Goal: Find specific page/section: Find specific page/section

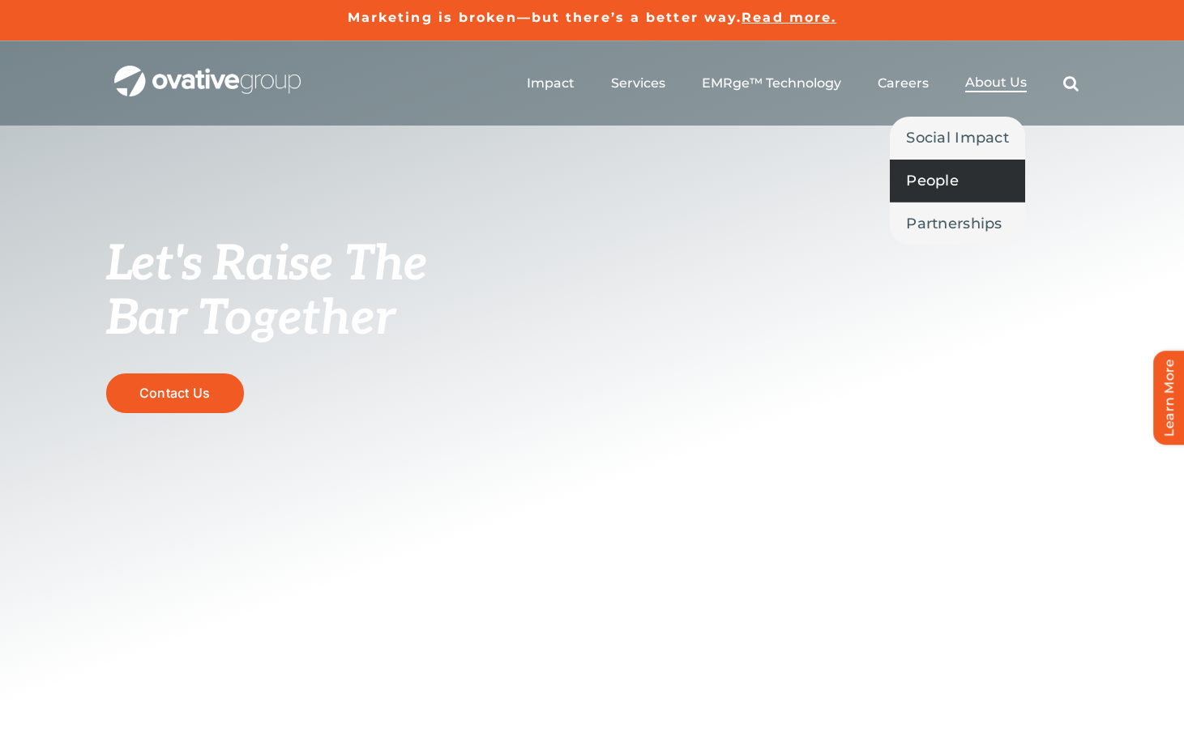
click at [950, 179] on span "People" at bounding box center [932, 180] width 53 height 23
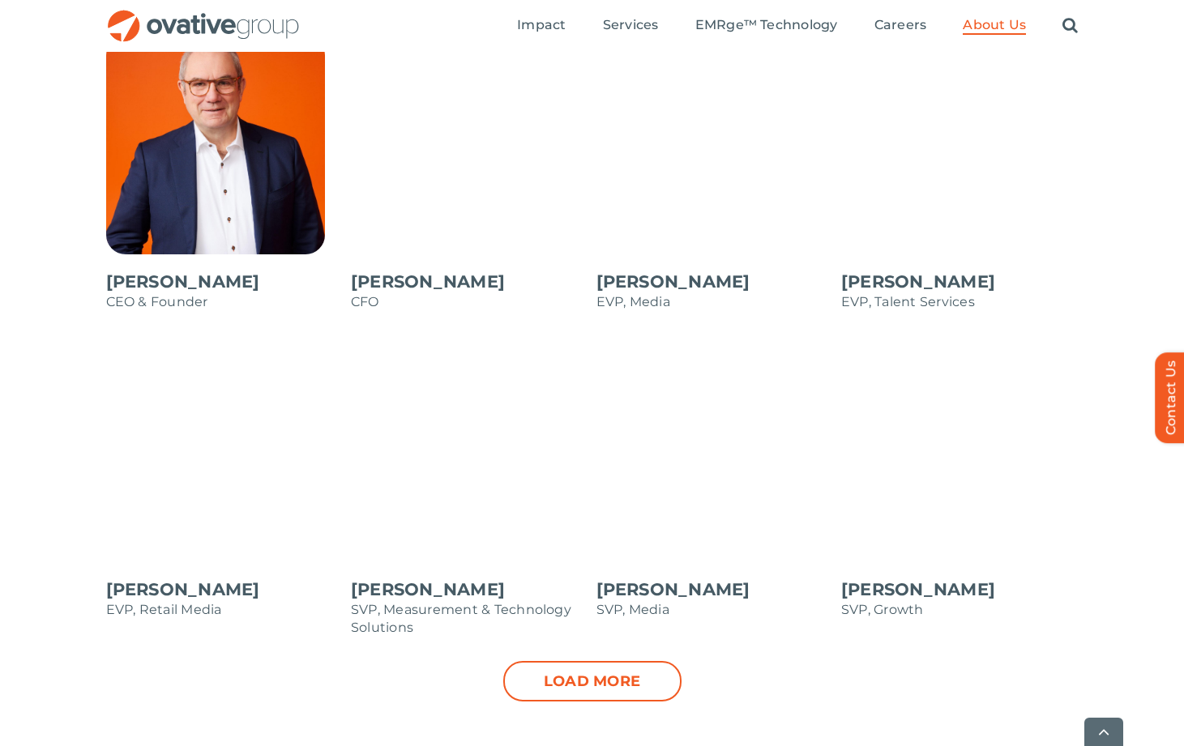
scroll to position [1459, 0]
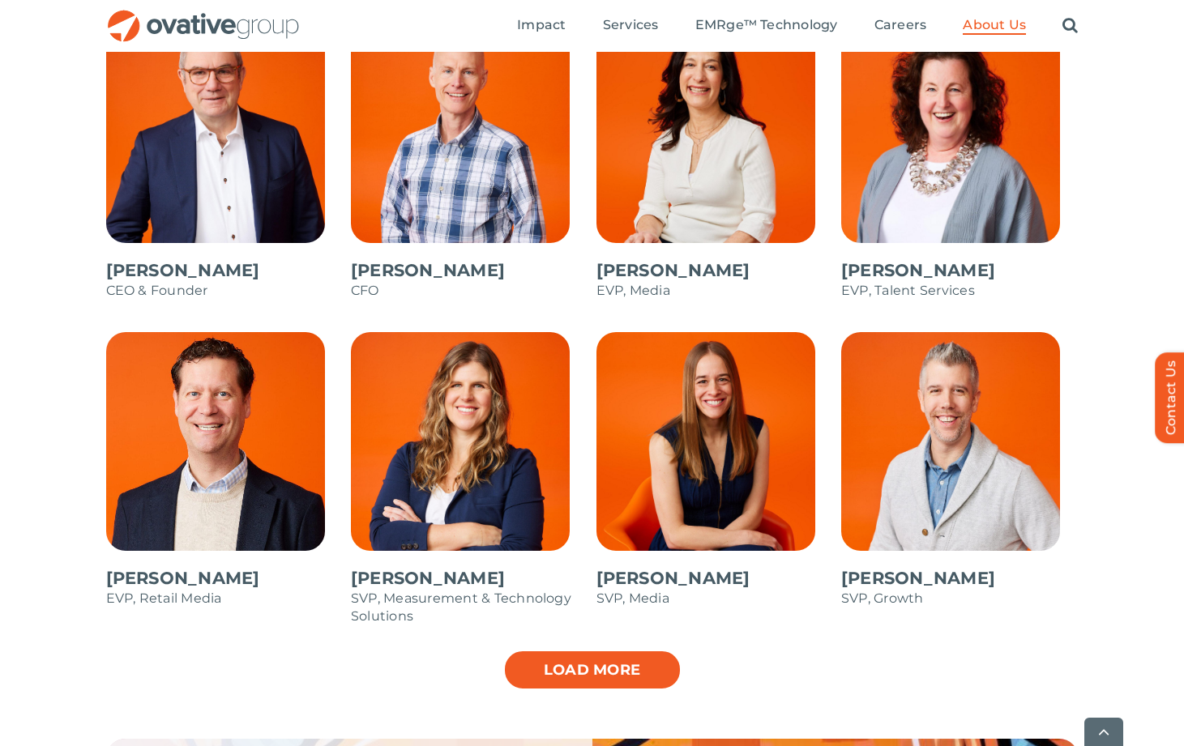
click at [630, 671] on link "Load more" at bounding box center [592, 670] width 178 height 41
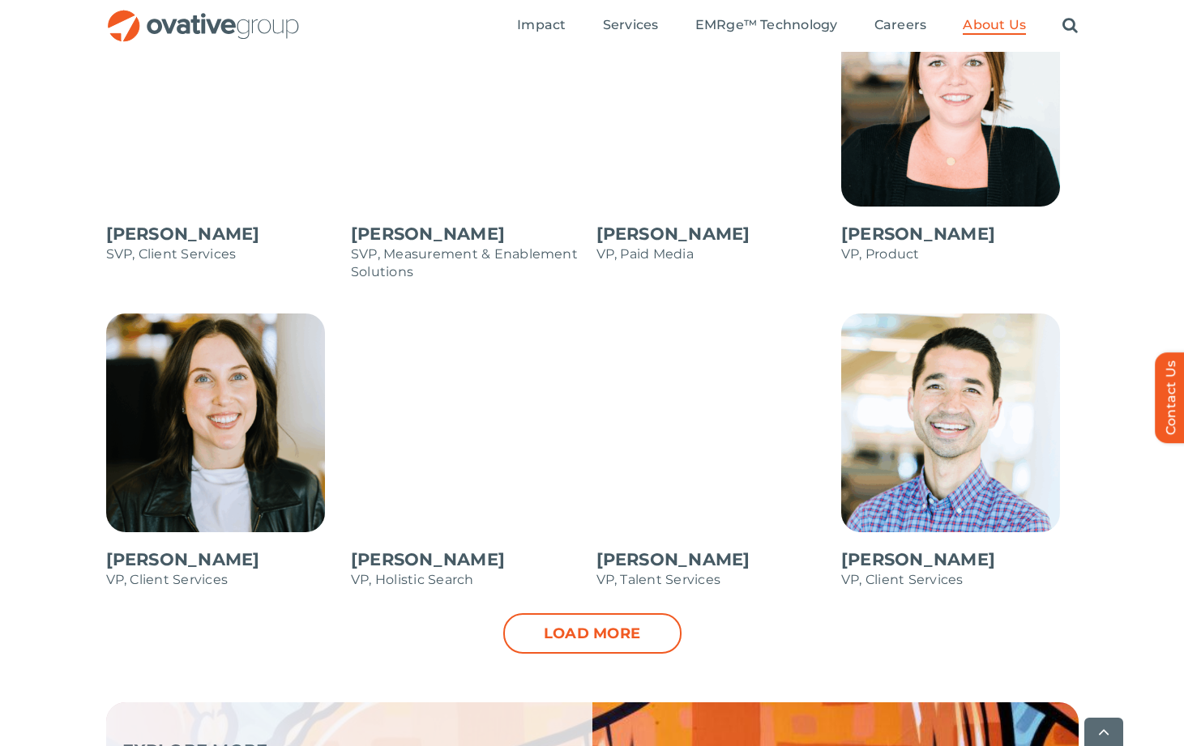
scroll to position [2188, 0]
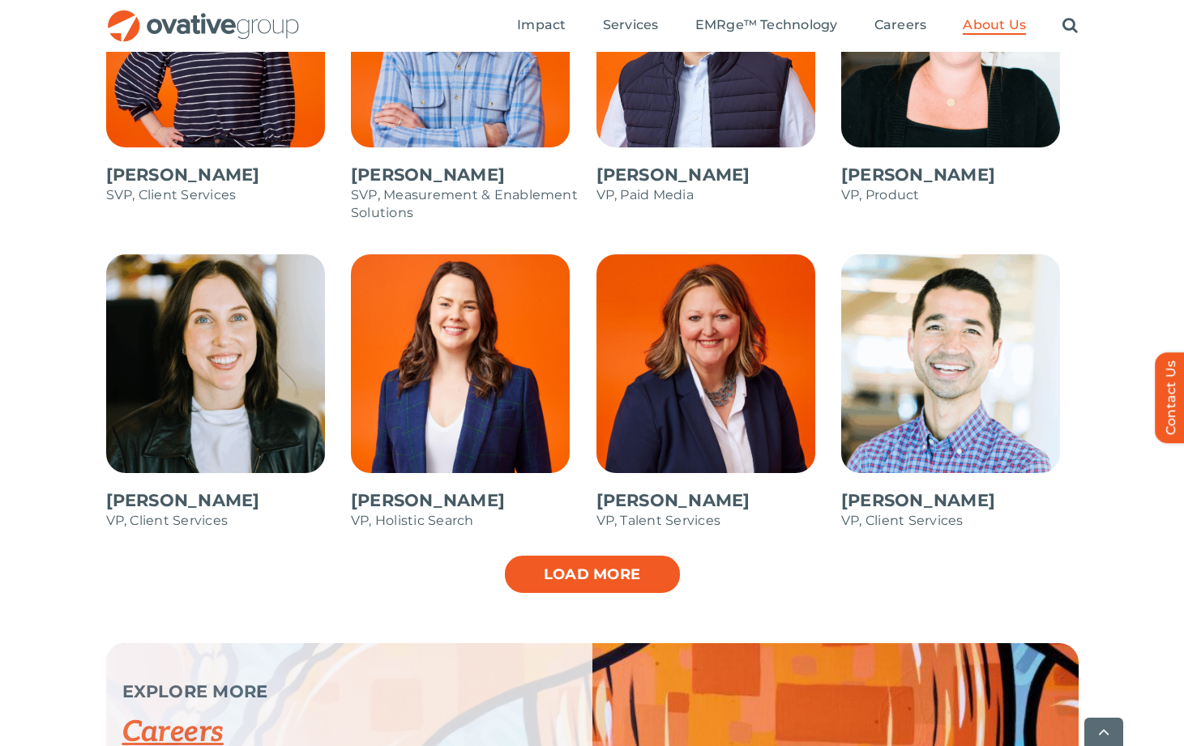
click at [556, 579] on link "Load more" at bounding box center [592, 574] width 178 height 41
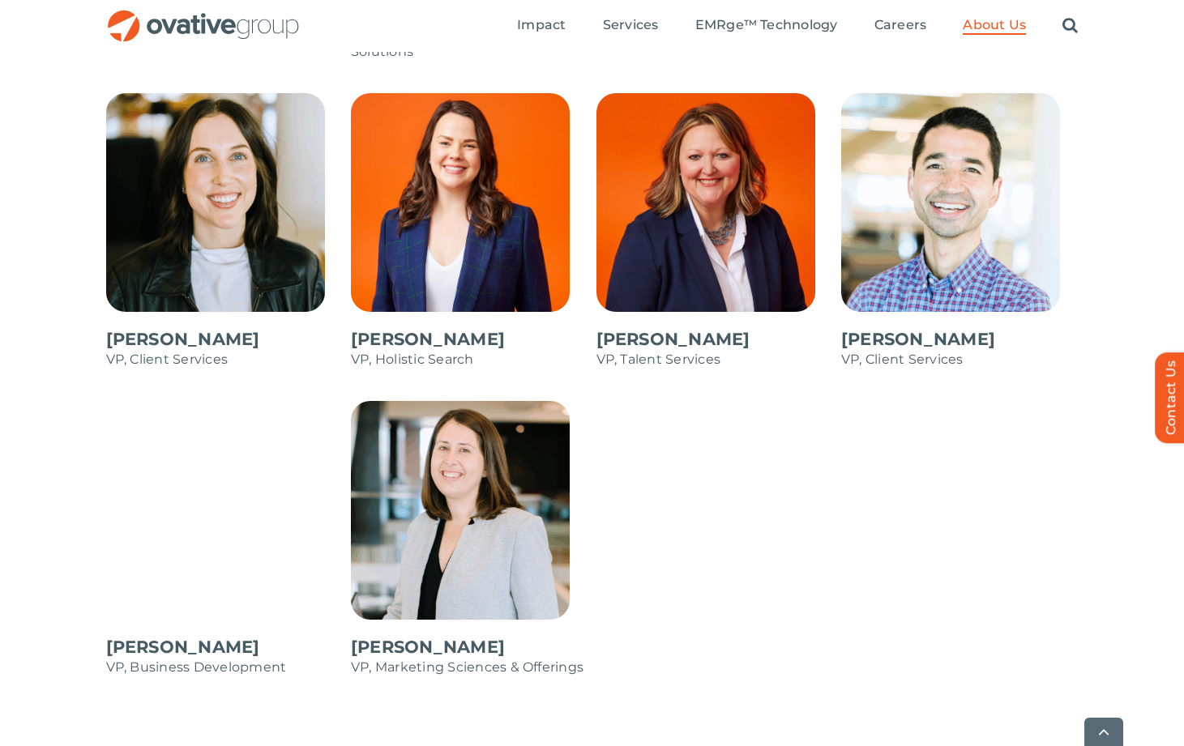
scroll to position [2350, 0]
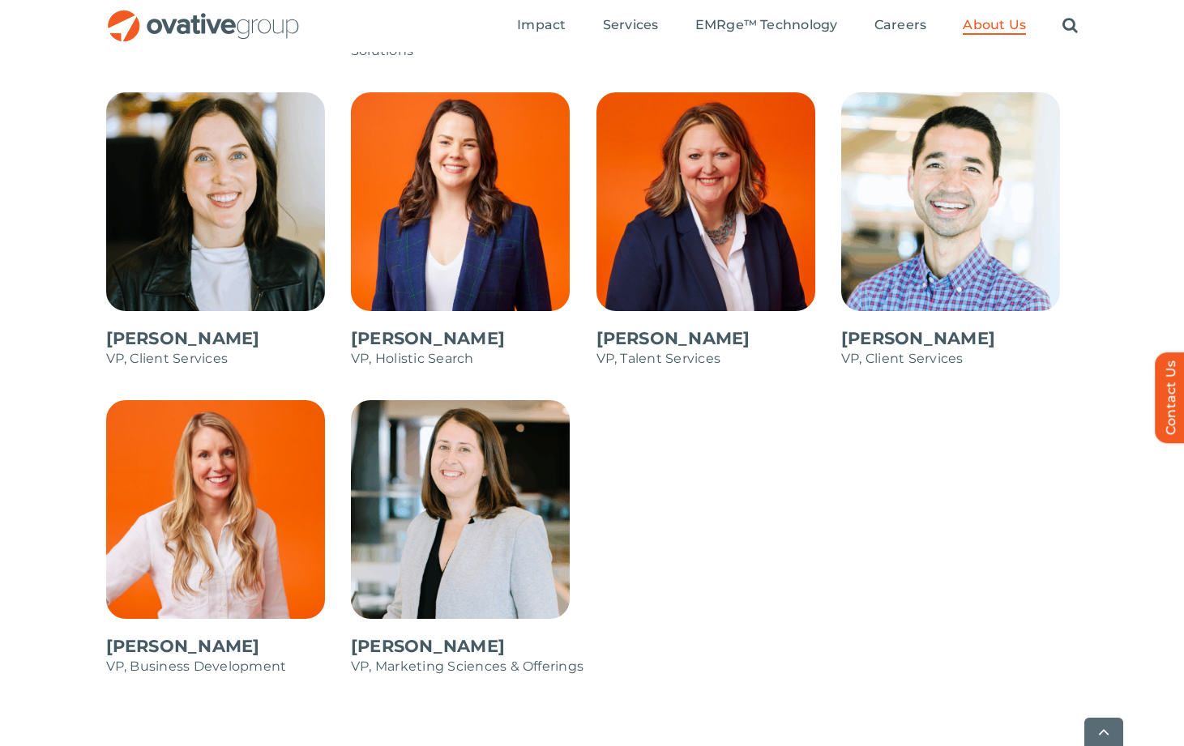
click at [212, 506] on span at bounding box center [224, 546] width 237 height 292
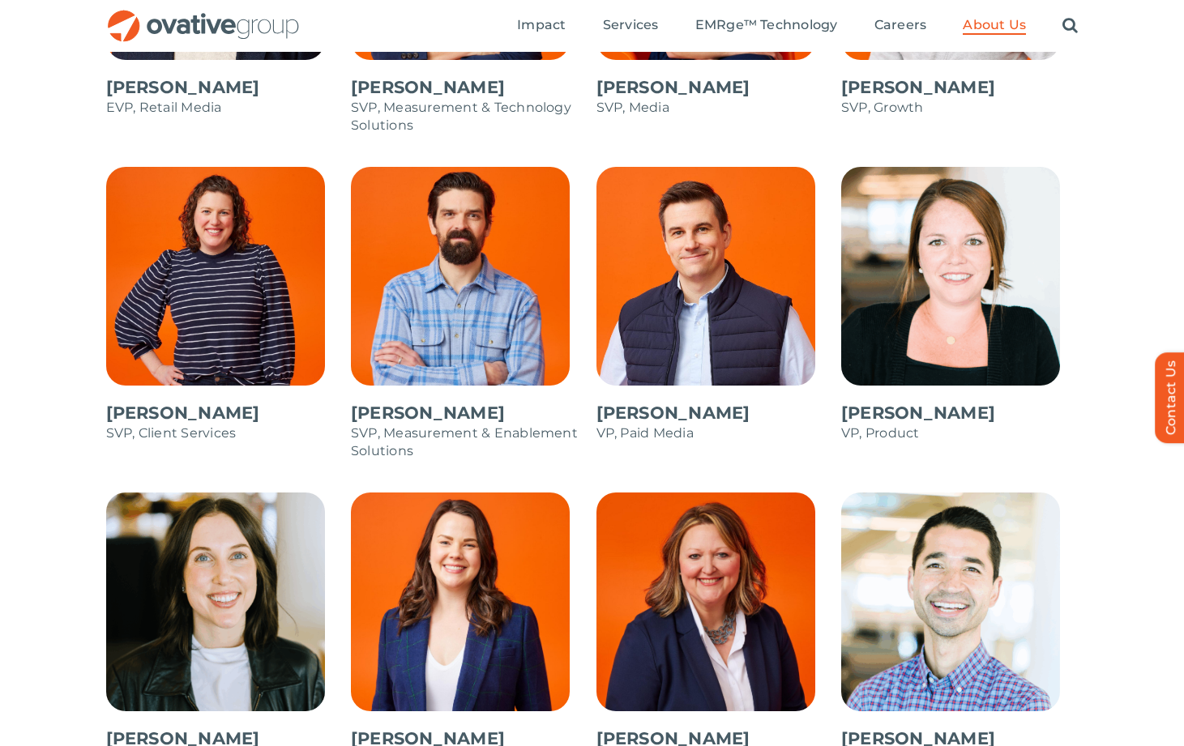
scroll to position [1945, 0]
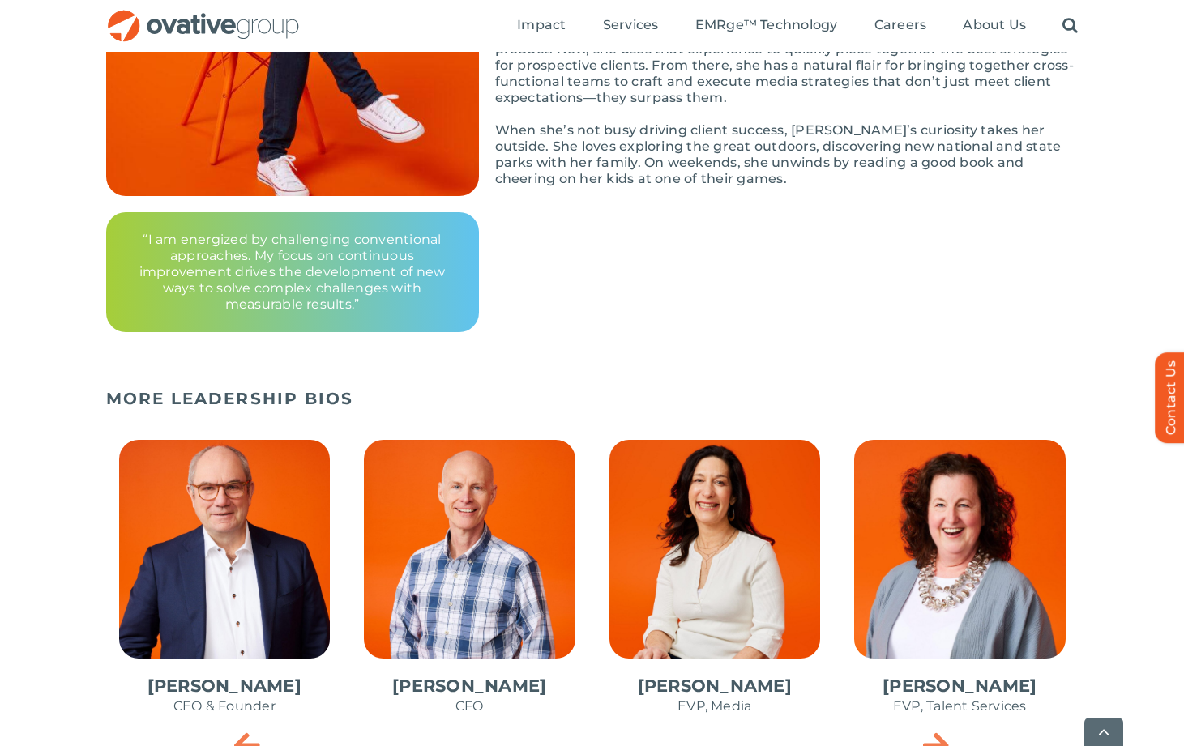
scroll to position [405, 0]
